Goal: Navigation & Orientation: Find specific page/section

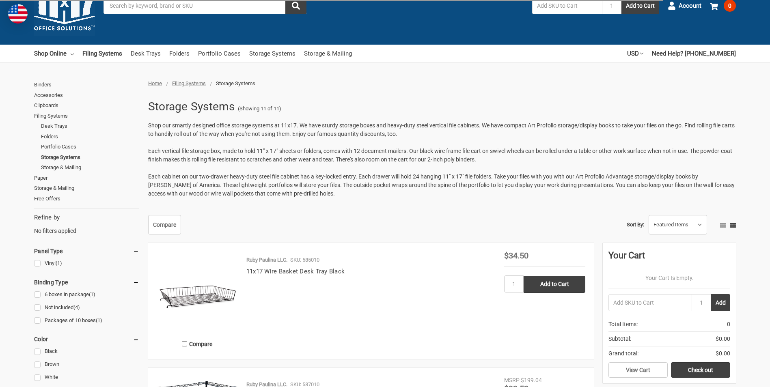
scroll to position [101, 0]
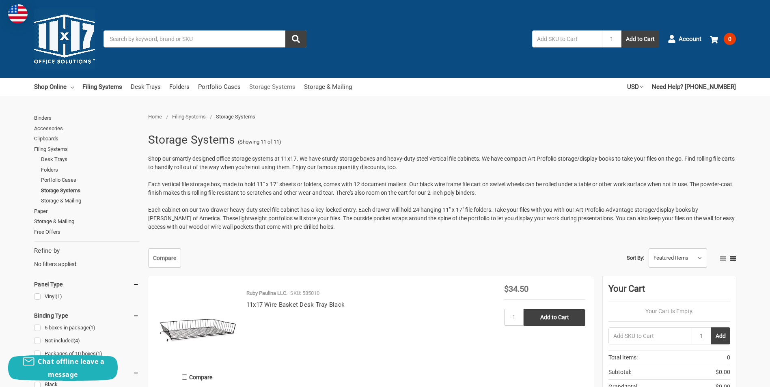
click at [263, 87] on link "Storage Systems" at bounding box center [272, 87] width 46 height 18
click at [141, 87] on link "Desk Trays" at bounding box center [146, 87] width 30 height 18
